Goal: Information Seeking & Learning: Learn about a topic

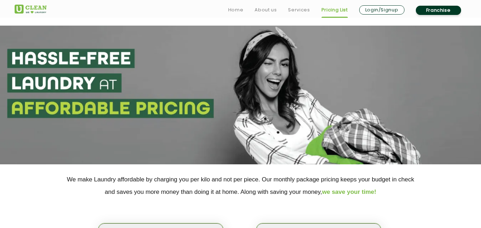
scroll to position [140, 0]
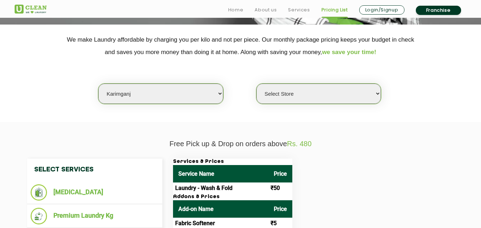
click at [151, 98] on select "Select city [GEOGRAPHIC_DATA] [GEOGRAPHIC_DATA] [GEOGRAPHIC_DATA] [GEOGRAPHIC_D…" at bounding box center [160, 94] width 125 height 20
select select "49"
click at [98, 84] on select "Select city [GEOGRAPHIC_DATA] [GEOGRAPHIC_DATA] [GEOGRAPHIC_DATA] [GEOGRAPHIC_D…" at bounding box center [160, 94] width 125 height 20
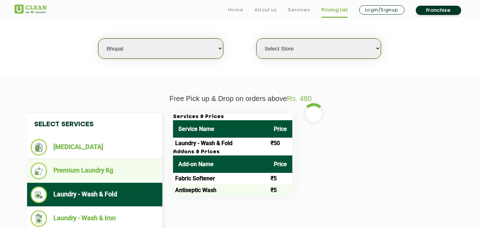
scroll to position [190, 0]
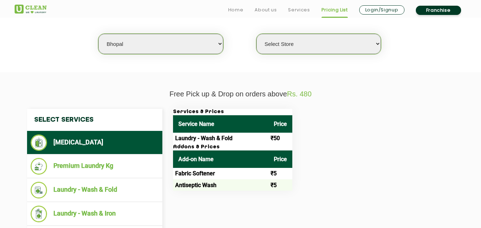
select select "0"
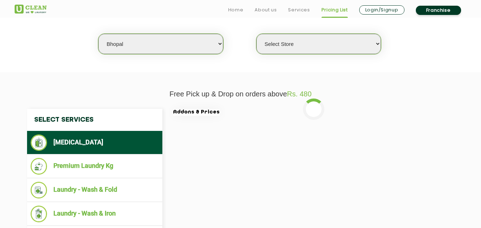
click at [100, 164] on li "Premium Laundry Kg" at bounding box center [95, 166] width 128 height 17
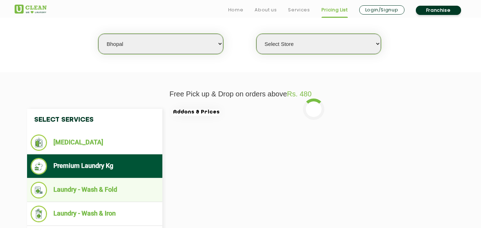
click at [98, 184] on li "Laundry - Wash & Fold" at bounding box center [95, 190] width 128 height 17
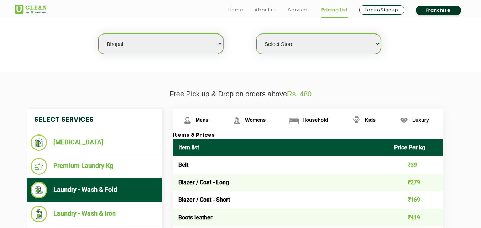
click at [105, 192] on li "Laundry - Wash & Fold" at bounding box center [95, 190] width 128 height 17
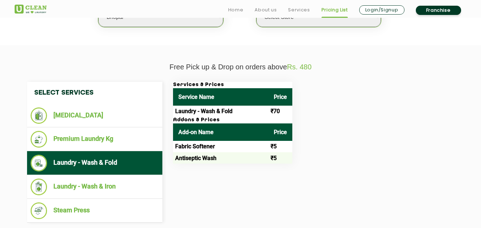
scroll to position [225, 0]
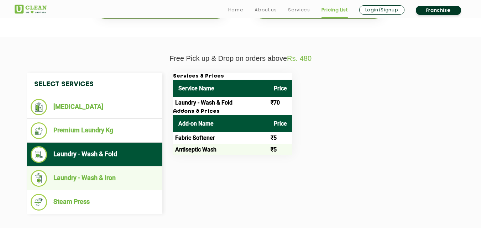
click at [92, 177] on li "Laundry - Wash & Iron" at bounding box center [95, 178] width 128 height 17
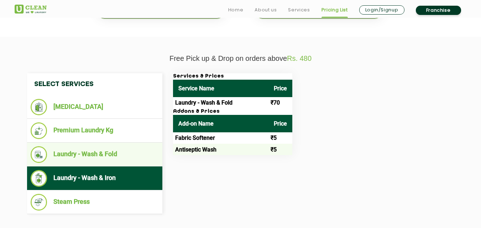
click at [95, 158] on li "Laundry - Wash & Fold" at bounding box center [95, 154] width 128 height 17
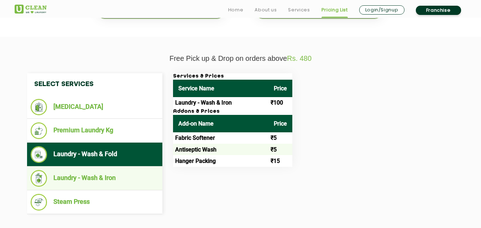
click at [92, 172] on li "Laundry - Wash & Iron" at bounding box center [95, 178] width 128 height 17
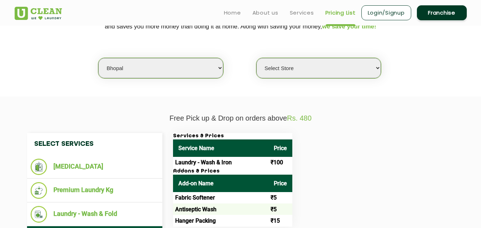
scroll to position [145, 0]
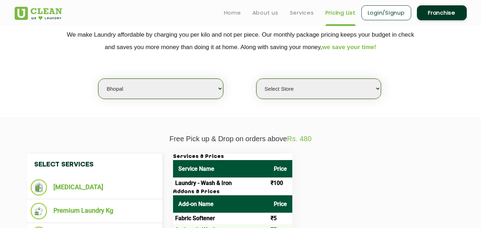
click at [87, 91] on div "Select city [GEOGRAPHIC_DATA] [GEOGRAPHIC_DATA] [GEOGRAPHIC_DATA] [GEOGRAPHIC_D…" at bounding box center [240, 76] width 463 height 46
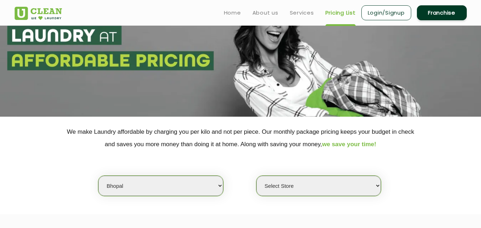
scroll to position [0, 0]
